Goal: Feedback & Contribution: Leave review/rating

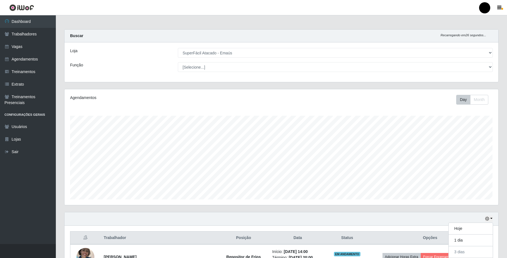
select select "407"
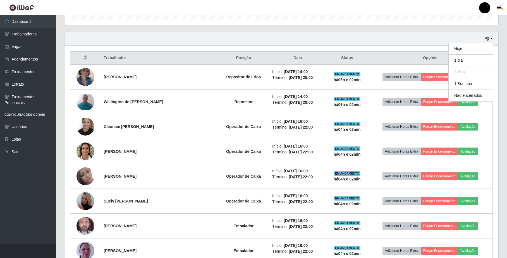
scroll to position [116, 433]
click at [471, 54] on button "Hoje" at bounding box center [471, 49] width 44 height 12
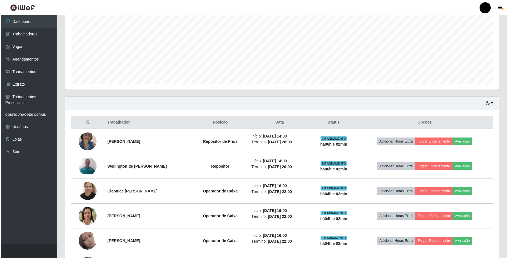
scroll to position [115, 0]
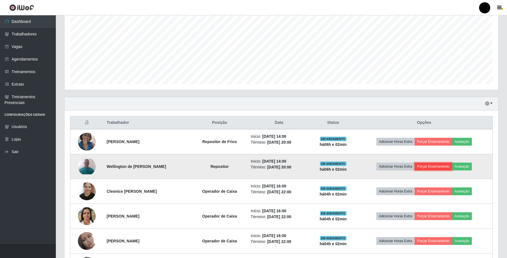
click at [440, 168] on button "Forçar Encerramento" at bounding box center [432, 167] width 37 height 8
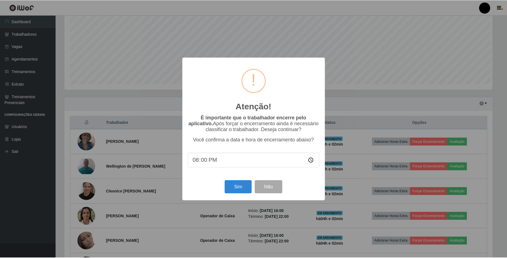
scroll to position [116, 429]
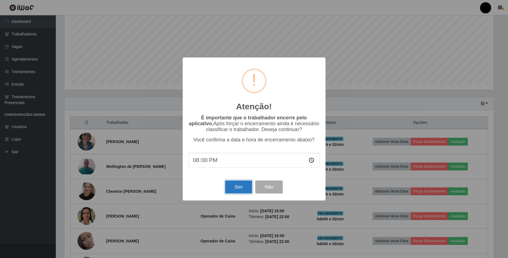
click at [237, 186] on button "Sim" at bounding box center [238, 187] width 27 height 13
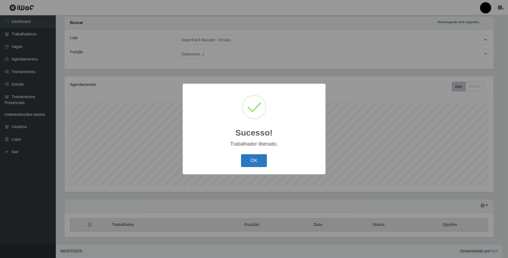
click at [248, 160] on button "OK" at bounding box center [254, 160] width 26 height 13
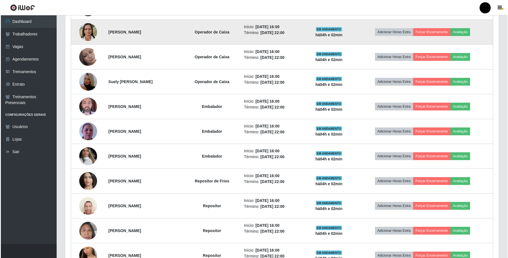
scroll to position [388, 0]
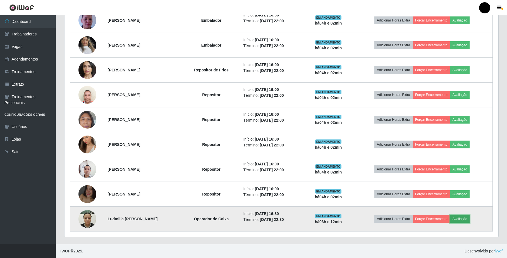
click at [469, 217] on button "Avaliação" at bounding box center [460, 219] width 20 height 8
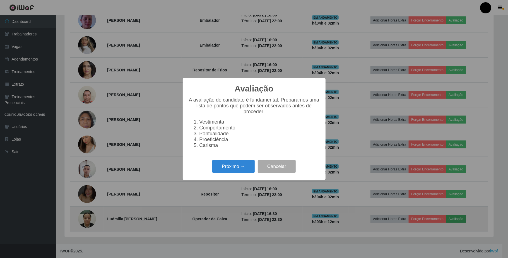
scroll to position [116, 429]
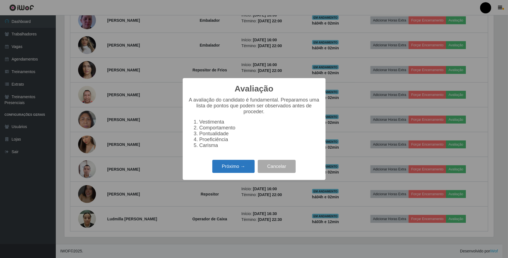
click at [249, 171] on button "Próximo →" at bounding box center [233, 166] width 42 height 13
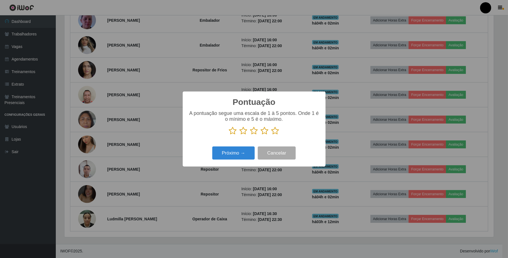
scroll to position [278994, 278681]
click at [266, 129] on icon at bounding box center [265, 131] width 8 height 8
click at [261, 135] on input "radio" at bounding box center [261, 135] width 0 height 0
click at [245, 154] on button "Próximo →" at bounding box center [233, 153] width 42 height 13
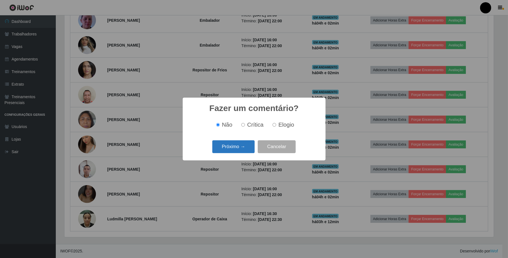
click at [241, 147] on button "Próximo →" at bounding box center [233, 146] width 42 height 13
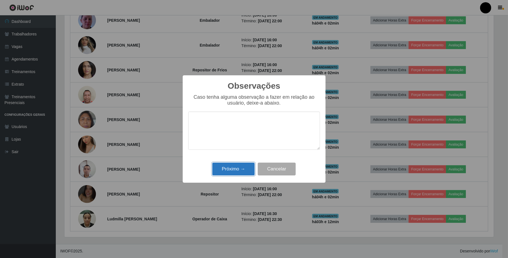
click at [246, 166] on button "Próximo →" at bounding box center [233, 169] width 42 height 13
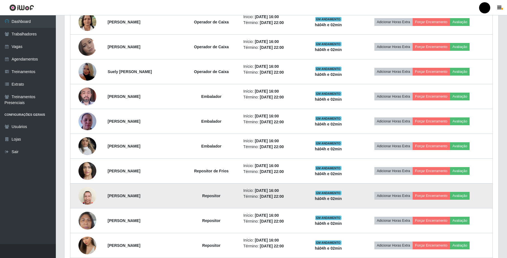
scroll to position [239, 0]
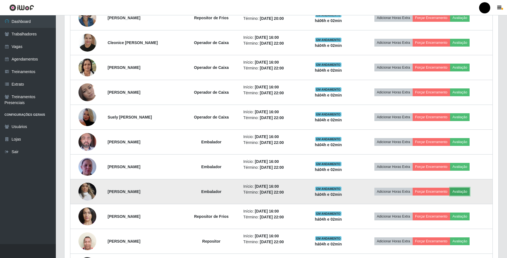
click at [465, 195] on button "Avaliação" at bounding box center [460, 192] width 20 height 8
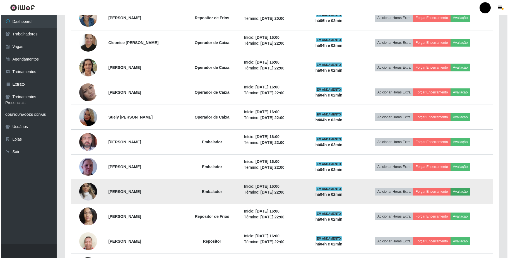
scroll to position [116, 429]
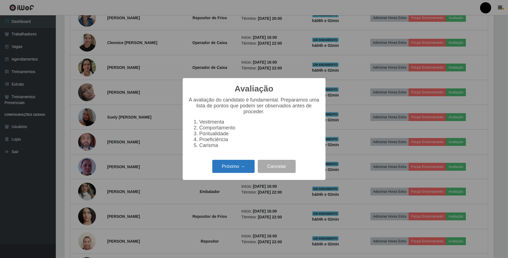
click at [242, 172] on button "Próximo →" at bounding box center [233, 166] width 42 height 13
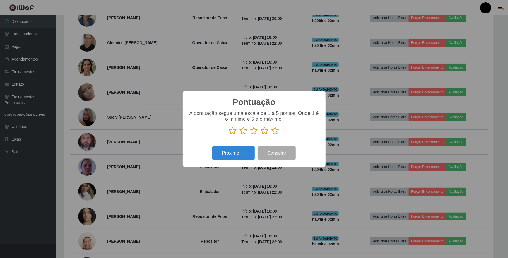
click at [253, 133] on icon at bounding box center [254, 131] width 8 height 8
click at [250, 135] on input "radio" at bounding box center [250, 135] width 0 height 0
click at [234, 151] on button "Próximo →" at bounding box center [233, 153] width 42 height 13
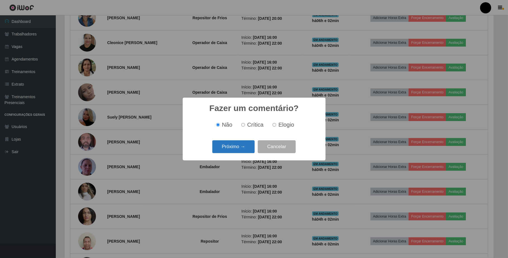
click at [237, 152] on button "Próximo →" at bounding box center [233, 146] width 42 height 13
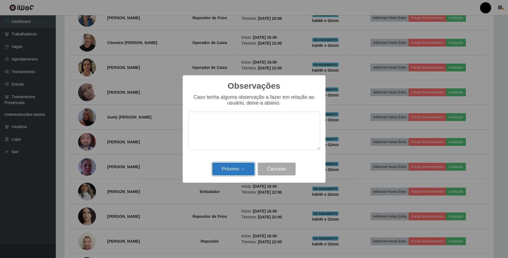
click at [237, 168] on button "Próximo →" at bounding box center [233, 169] width 42 height 13
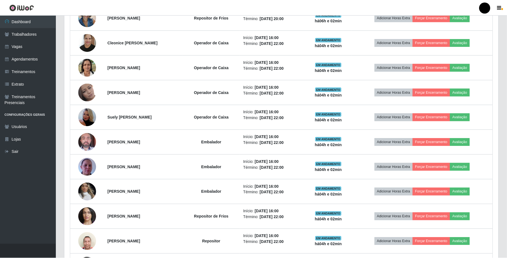
scroll to position [116, 433]
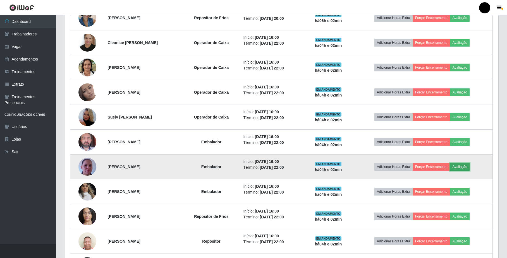
click at [470, 168] on button "Avaliação" at bounding box center [460, 167] width 20 height 8
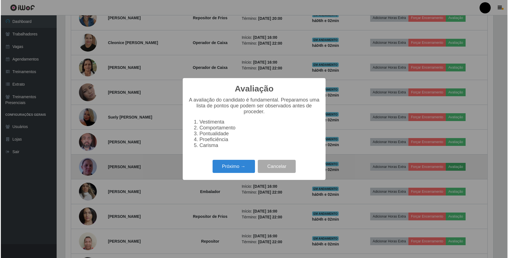
scroll to position [116, 429]
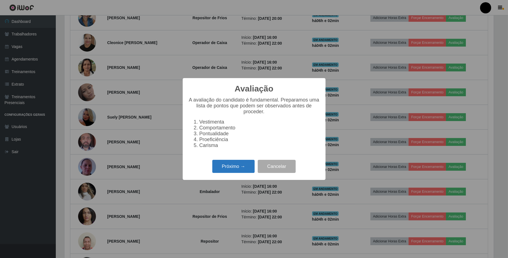
click at [228, 164] on button "Próximo →" at bounding box center [233, 166] width 42 height 13
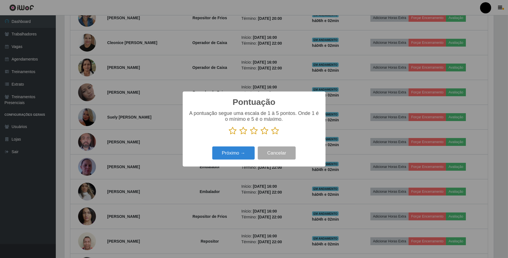
click at [265, 134] on icon at bounding box center [265, 131] width 8 height 8
click at [261, 135] on input "radio" at bounding box center [261, 135] width 0 height 0
click at [245, 152] on button "Próximo →" at bounding box center [233, 153] width 42 height 13
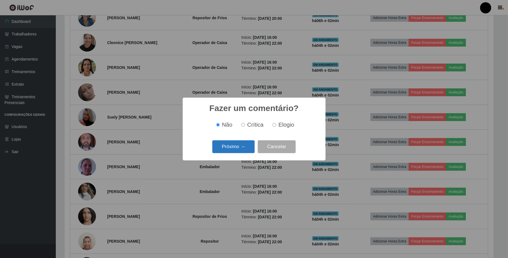
click at [250, 150] on button "Próximo →" at bounding box center [233, 146] width 42 height 13
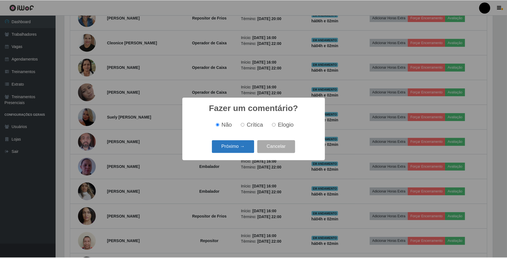
scroll to position [0, 0]
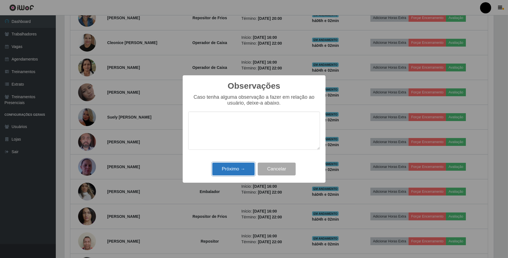
click at [252, 173] on button "Próximo →" at bounding box center [233, 169] width 42 height 13
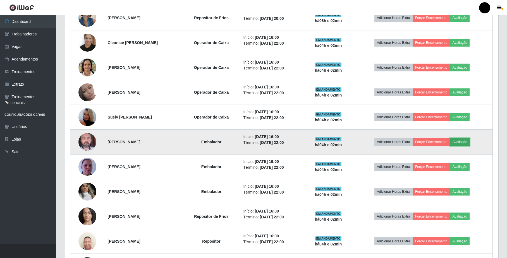
click at [464, 141] on button "Avaliação" at bounding box center [460, 142] width 20 height 8
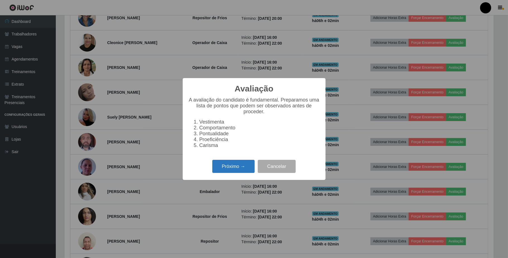
click at [239, 167] on button "Próximo →" at bounding box center [233, 166] width 42 height 13
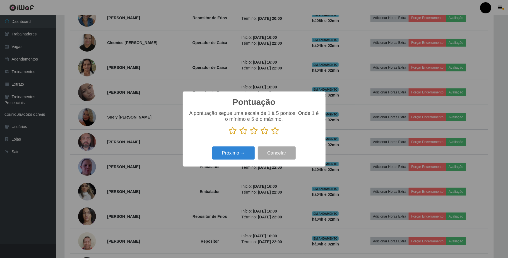
click at [263, 132] on icon at bounding box center [265, 131] width 8 height 8
click at [261, 135] on input "radio" at bounding box center [261, 135] width 0 height 0
click at [247, 146] on div "Próximo → Cancelar" at bounding box center [254, 153] width 132 height 16
click at [250, 154] on button "Próximo →" at bounding box center [233, 153] width 42 height 13
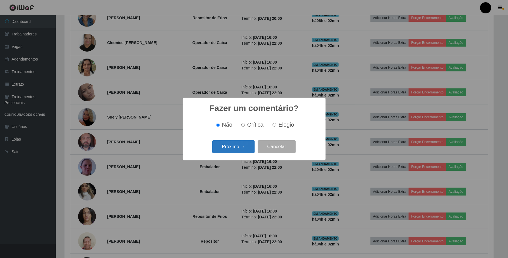
click at [250, 151] on button "Próximo →" at bounding box center [233, 146] width 42 height 13
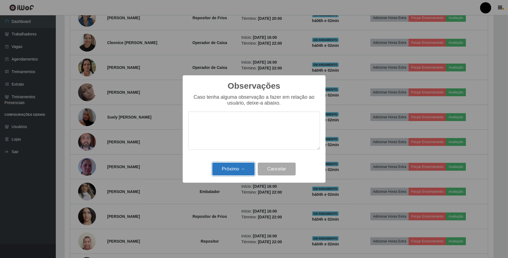
click at [243, 173] on button "Próximo →" at bounding box center [233, 169] width 42 height 13
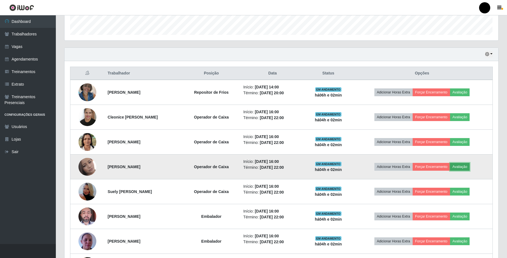
click at [470, 171] on button "Avaliação" at bounding box center [460, 167] width 20 height 8
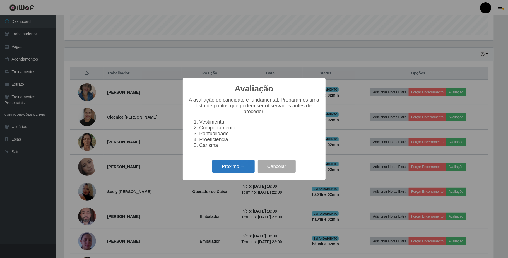
click at [240, 171] on button "Próximo →" at bounding box center [233, 166] width 42 height 13
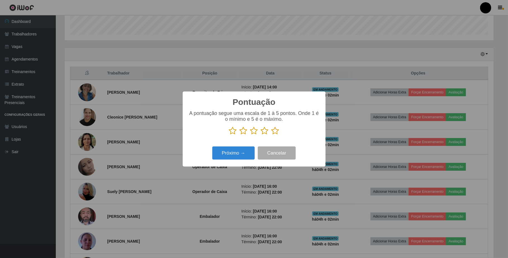
click at [266, 135] on icon at bounding box center [265, 131] width 8 height 8
click at [261, 135] on input "radio" at bounding box center [261, 135] width 0 height 0
click at [227, 148] on button "Próximo →" at bounding box center [233, 153] width 42 height 13
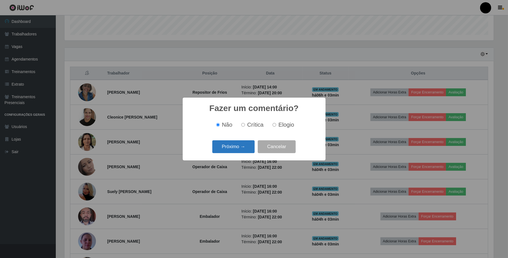
click at [237, 150] on button "Próximo →" at bounding box center [233, 146] width 42 height 13
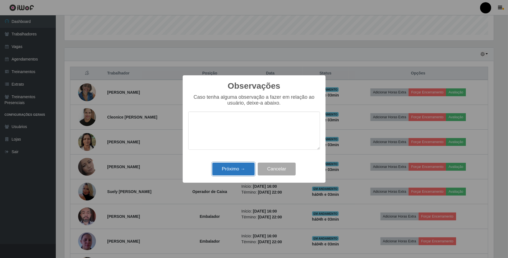
click at [245, 169] on button "Próximo →" at bounding box center [233, 169] width 42 height 13
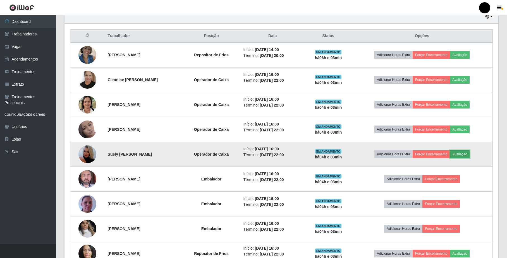
click at [468, 157] on button "Avaliação" at bounding box center [460, 154] width 20 height 8
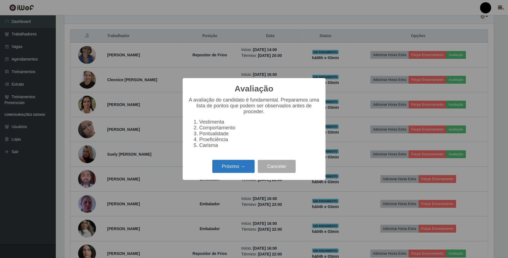
click at [238, 169] on button "Próximo →" at bounding box center [233, 166] width 42 height 13
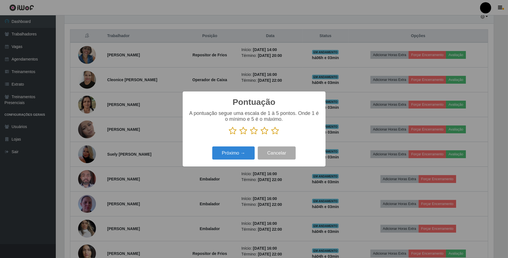
click at [265, 134] on icon at bounding box center [265, 131] width 8 height 8
click at [261, 135] on input "radio" at bounding box center [261, 135] width 0 height 0
click at [253, 152] on button "Próximo →" at bounding box center [233, 153] width 42 height 13
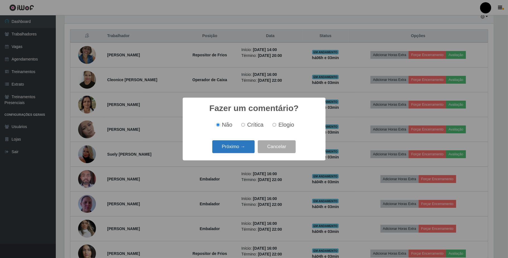
click at [251, 150] on button "Próximo →" at bounding box center [233, 146] width 42 height 13
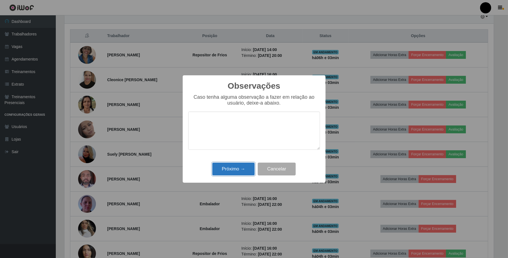
click at [245, 164] on button "Próximo →" at bounding box center [233, 169] width 42 height 13
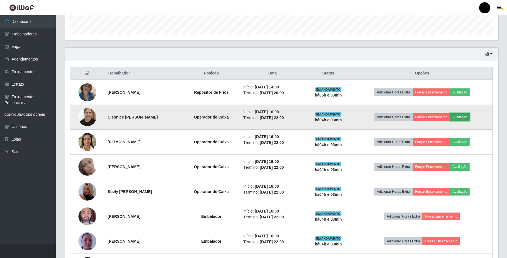
click at [470, 120] on button "Avaliação" at bounding box center [460, 117] width 20 height 8
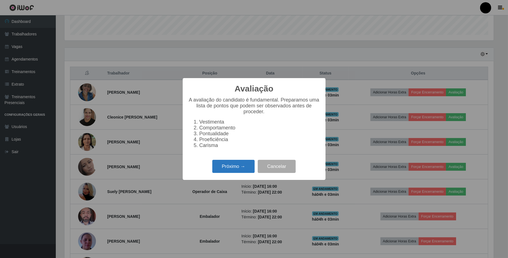
click at [243, 166] on button "Próximo →" at bounding box center [233, 166] width 42 height 13
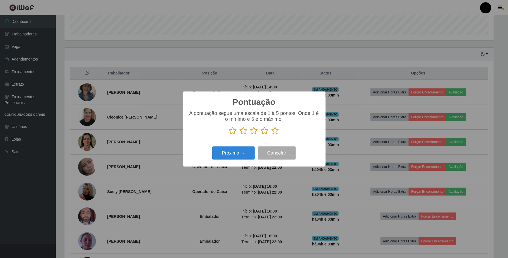
click at [261, 133] on icon at bounding box center [265, 131] width 8 height 8
click at [261, 135] on input "radio" at bounding box center [261, 135] width 0 height 0
click at [248, 148] on button "Próximo →" at bounding box center [233, 153] width 42 height 13
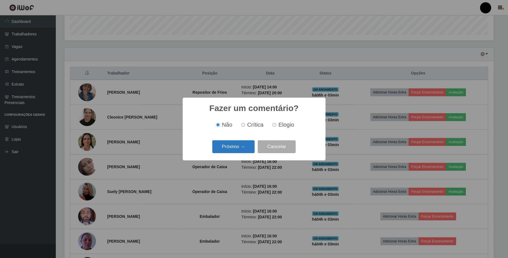
click at [244, 152] on button "Próximo →" at bounding box center [233, 146] width 42 height 13
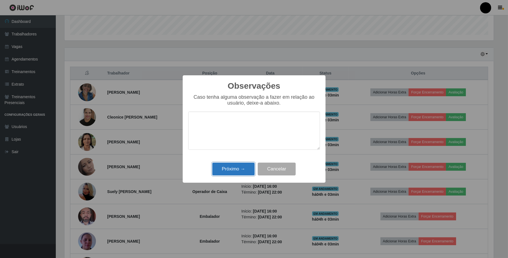
click at [244, 168] on button "Próximo →" at bounding box center [233, 169] width 42 height 13
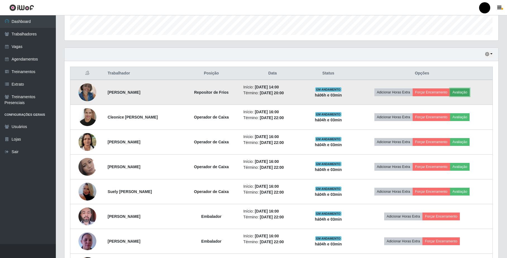
click at [470, 95] on button "Avaliação" at bounding box center [460, 92] width 20 height 8
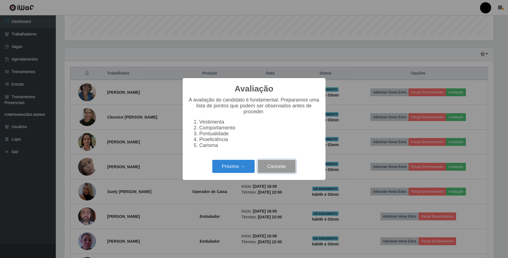
click at [291, 173] on button "Cancelar" at bounding box center [277, 166] width 38 height 13
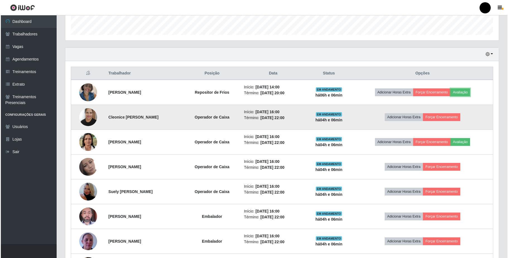
scroll to position [202, 0]
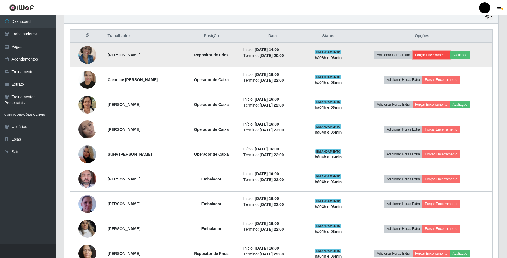
click at [450, 57] on button "Forçar Encerramento" at bounding box center [431, 55] width 37 height 8
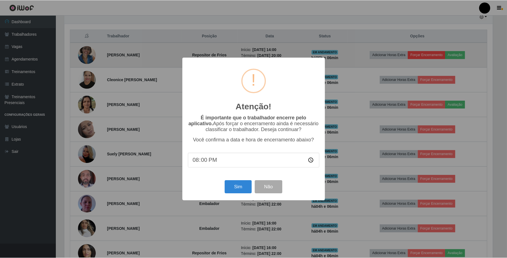
scroll to position [116, 429]
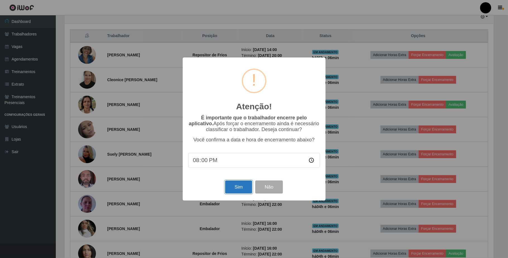
click at [235, 190] on button "Sim" at bounding box center [238, 187] width 27 height 13
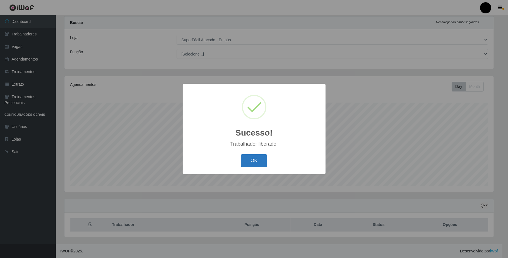
click at [253, 162] on button "OK" at bounding box center [254, 160] width 26 height 13
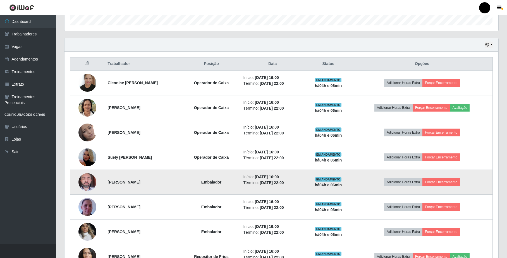
scroll to position [163, 0]
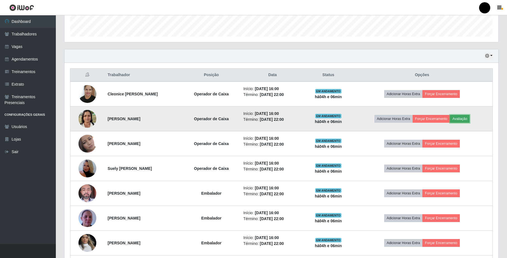
click at [460, 118] on button "Avaliação" at bounding box center [460, 119] width 20 height 8
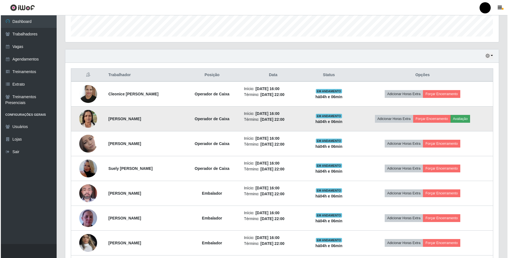
scroll to position [116, 429]
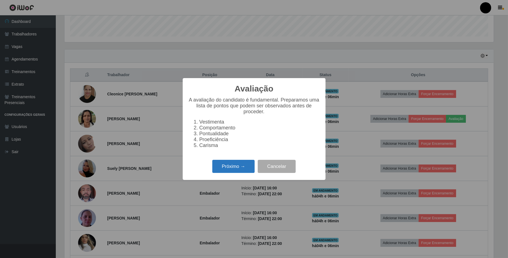
click at [232, 172] on button "Próximo →" at bounding box center [233, 166] width 42 height 13
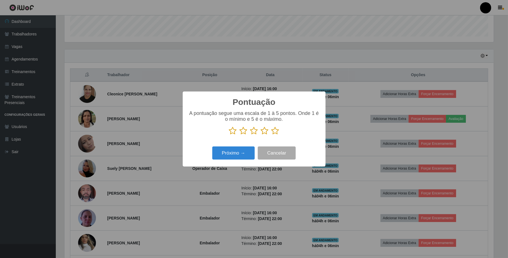
click at [266, 134] on icon at bounding box center [265, 131] width 8 height 8
click at [261, 135] on input "radio" at bounding box center [261, 135] width 0 height 0
click at [236, 152] on button "Próximo →" at bounding box center [233, 153] width 42 height 13
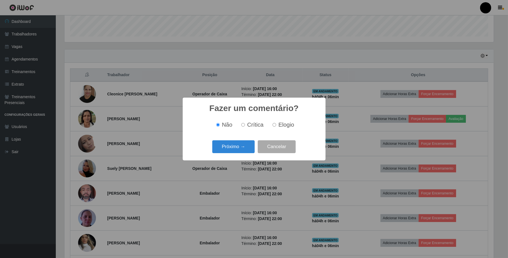
click at [236, 152] on button "Próximo →" at bounding box center [233, 146] width 42 height 13
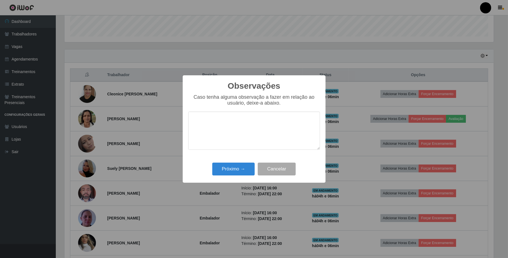
click at [230, 184] on div "Observações × Caso tenha alguma observação a fazer em relação ao usuário, deixe…" at bounding box center [254, 129] width 508 height 258
click at [235, 173] on button "Próximo →" at bounding box center [233, 169] width 42 height 13
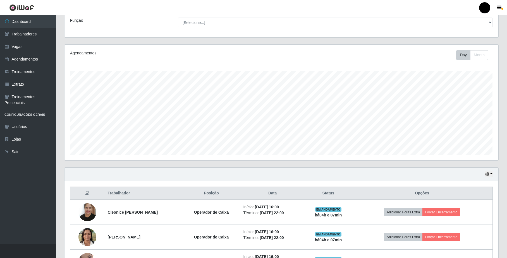
scroll to position [0, 0]
